Goal: Task Accomplishment & Management: Complete application form

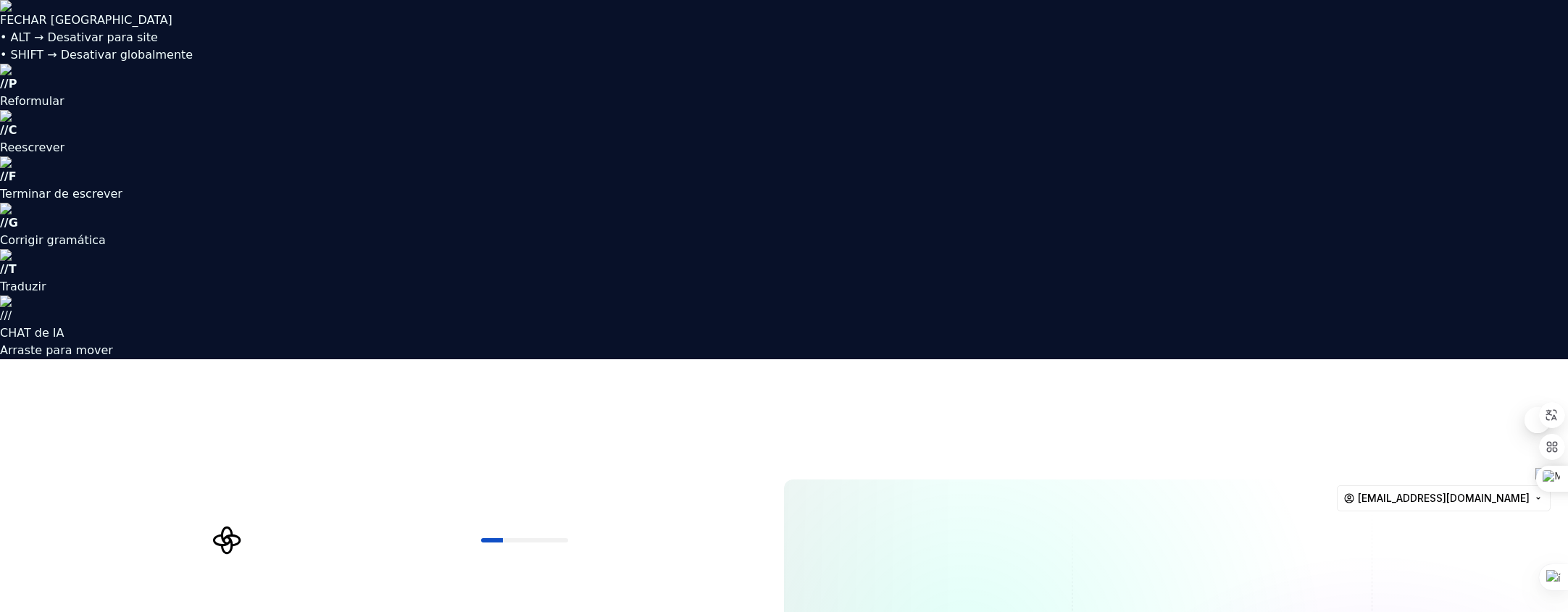
type input "fidelislh"
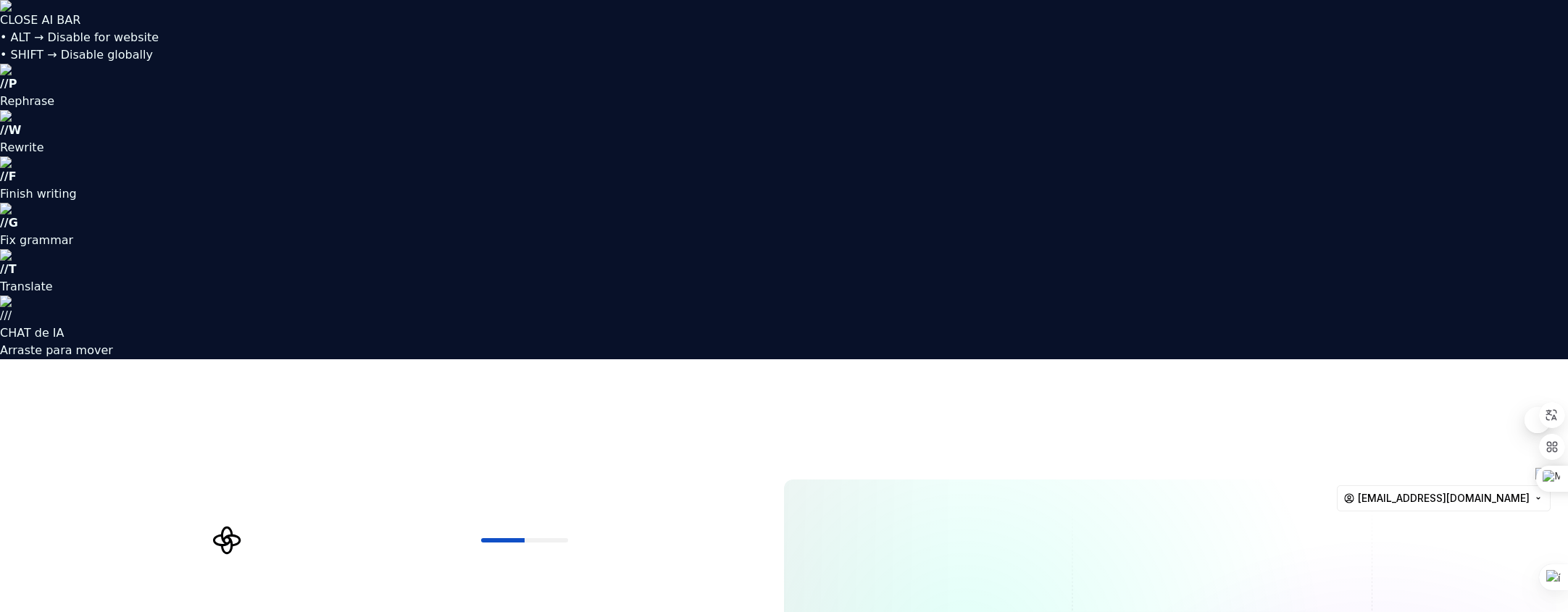
type input "engenheiro"
type input "net"
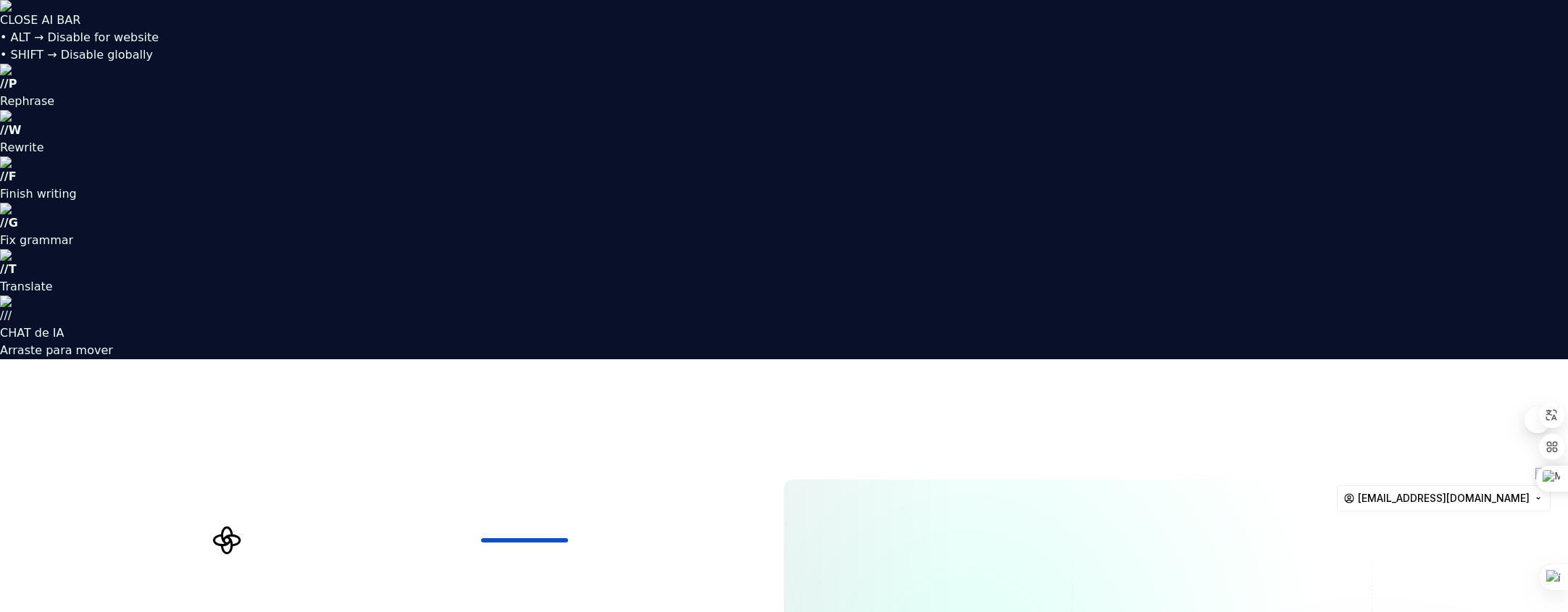
type input "net"
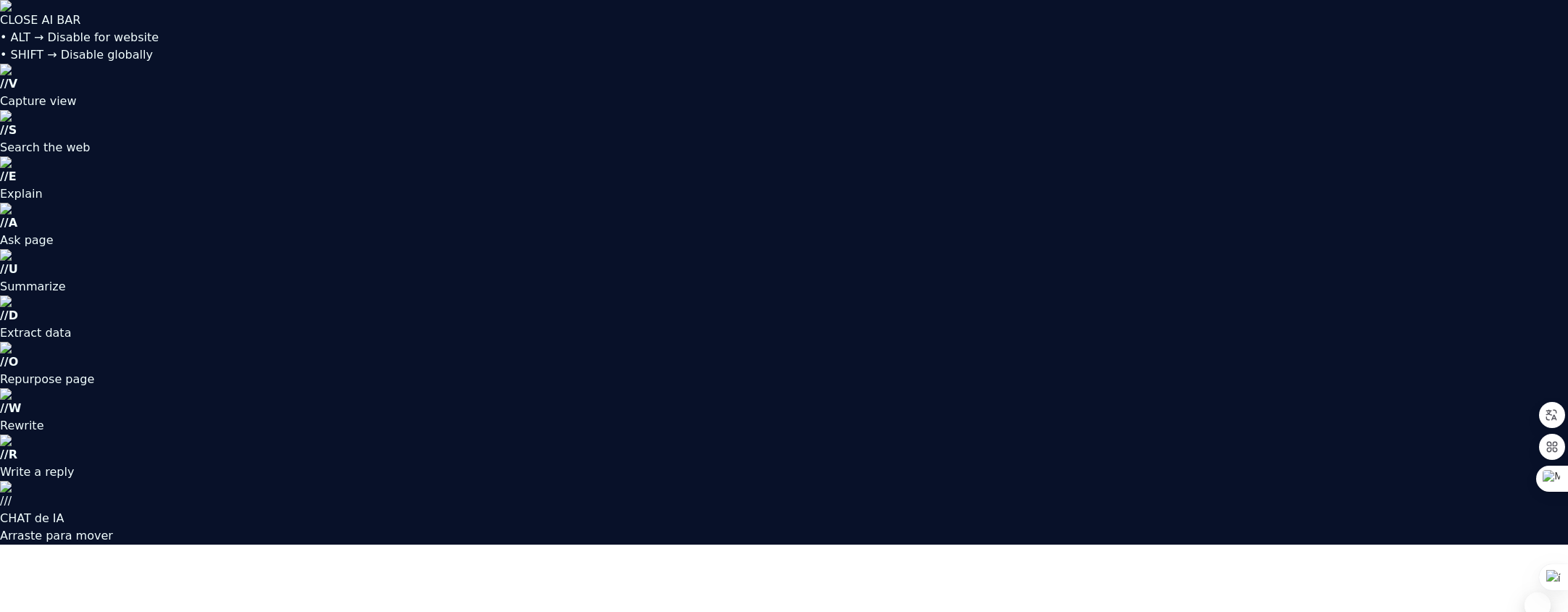
drag, startPoint x: 1056, startPoint y: 358, endPoint x: 1327, endPoint y: 360, distance: 271.0
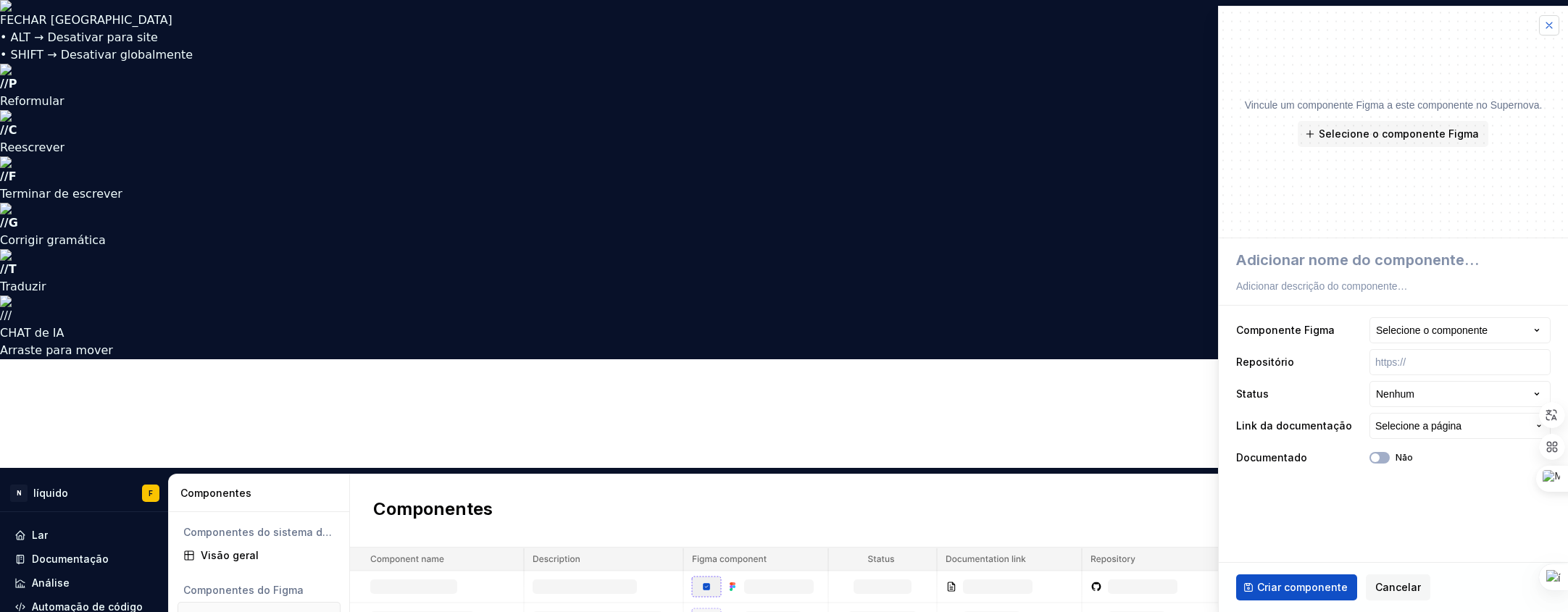
click at [1551, 28] on button "button" at bounding box center [1549, 24] width 20 height 20
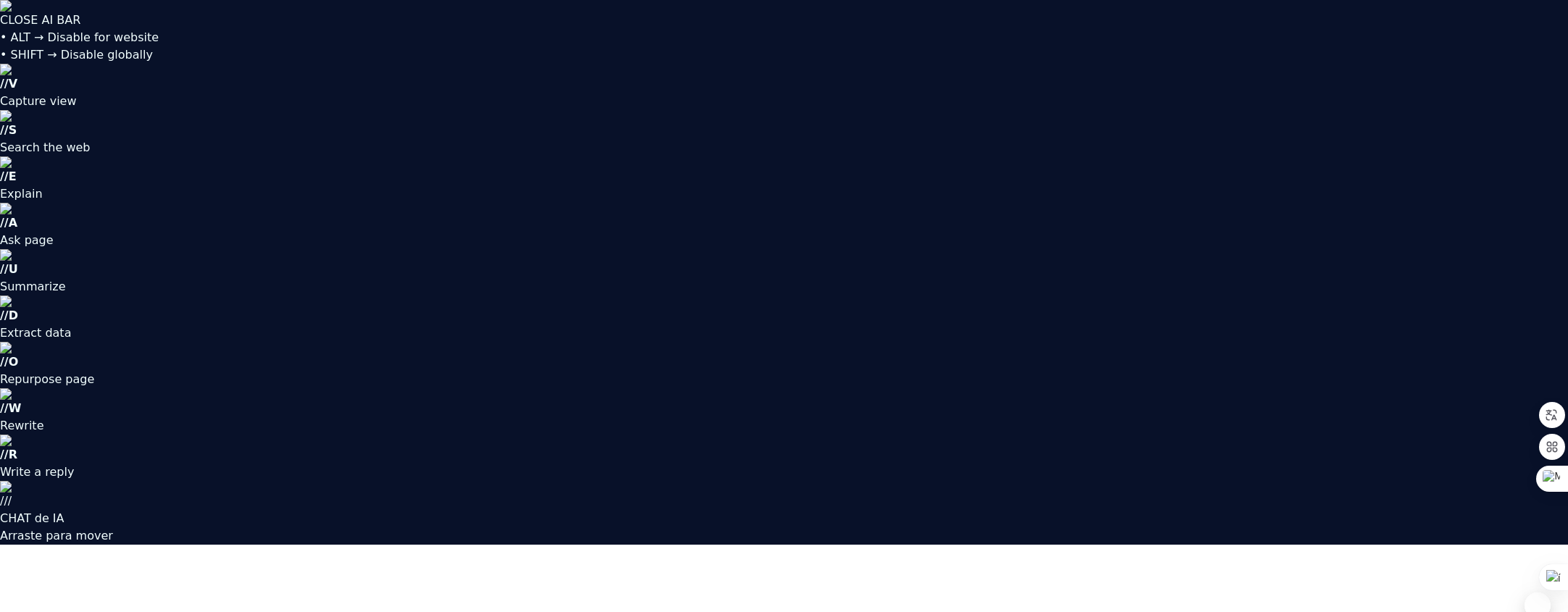
type textarea "*"
